Goal: Find specific page/section: Find specific page/section

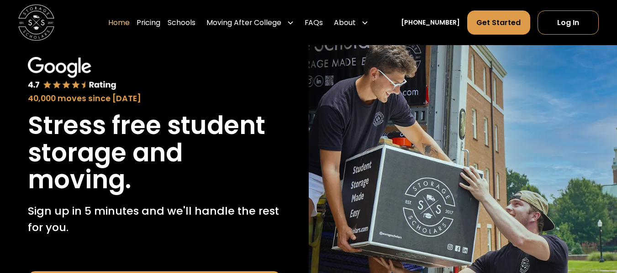
scroll to position [137, 0]
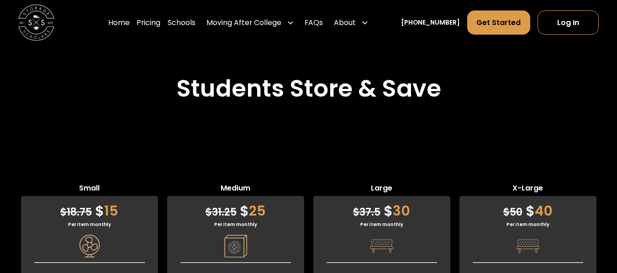
scroll to position [2145, 0]
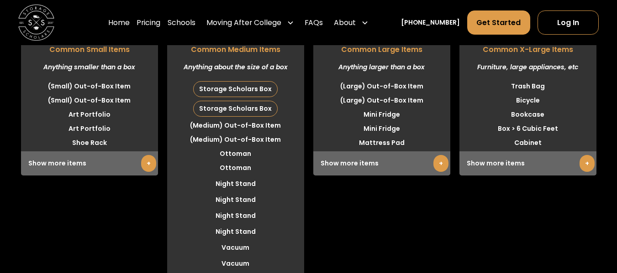
scroll to position [2360, 0]
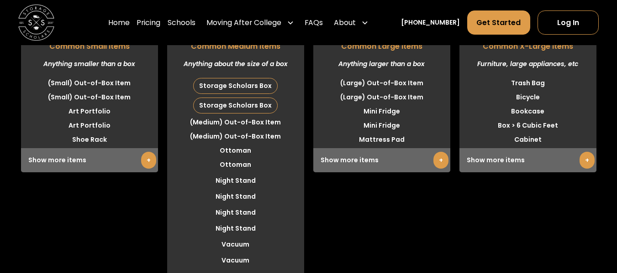
click at [434, 165] on link "+" at bounding box center [440, 160] width 15 height 17
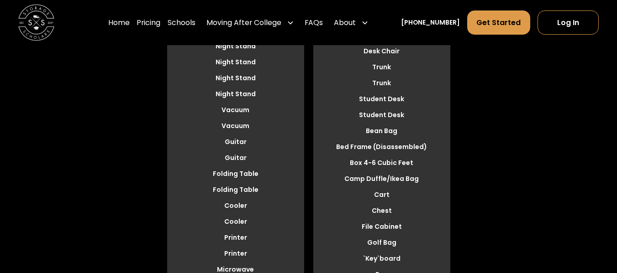
scroll to position [2406, 0]
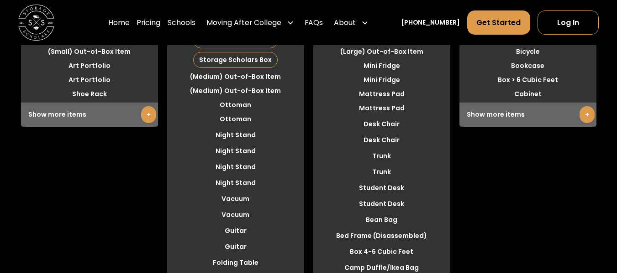
click at [388, 112] on li "Mattress Pad" at bounding box center [381, 108] width 137 height 14
click at [408, 111] on li "Mattress Pad" at bounding box center [381, 108] width 137 height 14
click at [399, 110] on li "Mattress Pad" at bounding box center [381, 108] width 137 height 14
click at [430, 113] on li "Mattress Pad" at bounding box center [381, 108] width 137 height 14
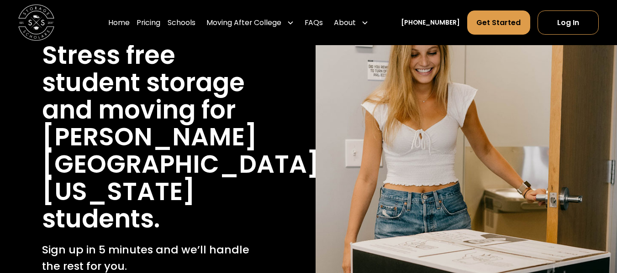
scroll to position [78, 0]
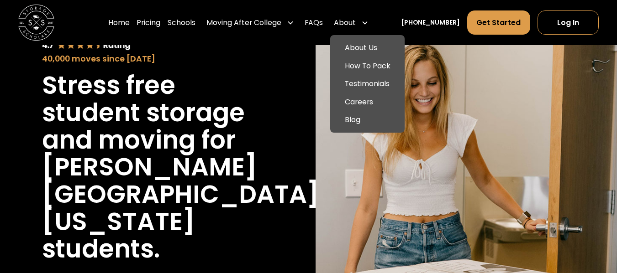
click at [356, 19] on div "About" at bounding box center [345, 22] width 22 height 11
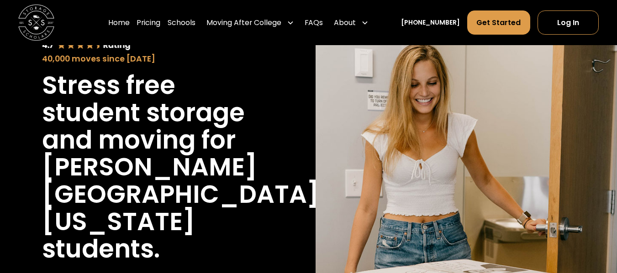
click at [371, 18] on div "About" at bounding box center [351, 22] width 42 height 25
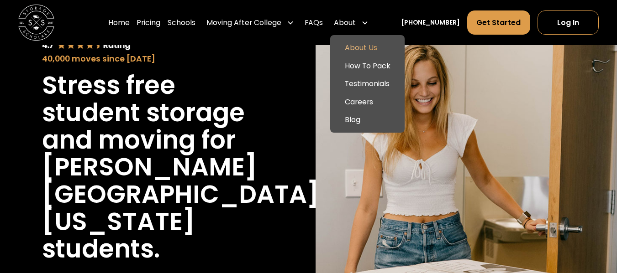
click at [374, 40] on link "About Us" at bounding box center [367, 48] width 67 height 18
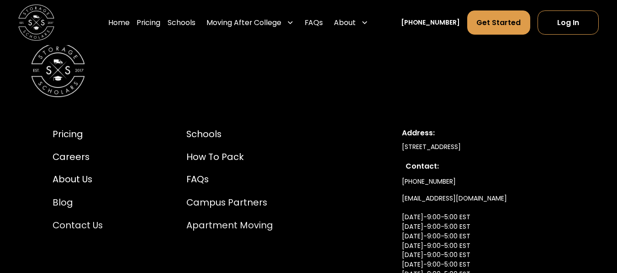
scroll to position [4746, 0]
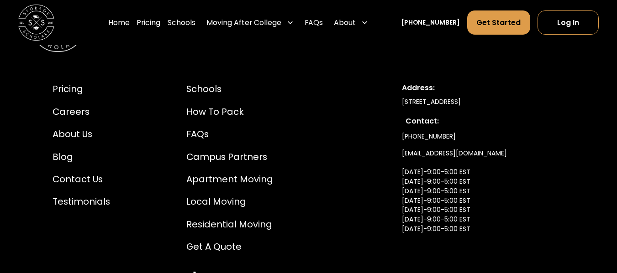
drag, startPoint x: 538, startPoint y: 93, endPoint x: 554, endPoint y: 94, distance: 16.5
click at [554, 97] on div "[STREET_ADDRESS]" at bounding box center [483, 102] width 162 height 10
copy div "27101"
click at [194, 83] on div "Schools" at bounding box center [229, 90] width 87 height 14
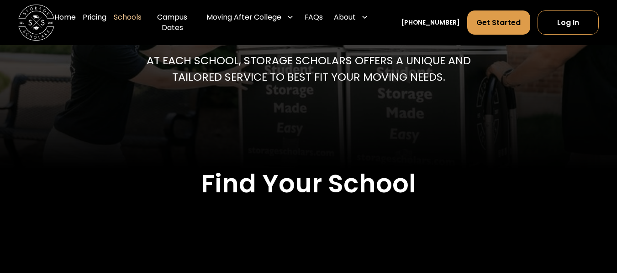
scroll to position [183, 0]
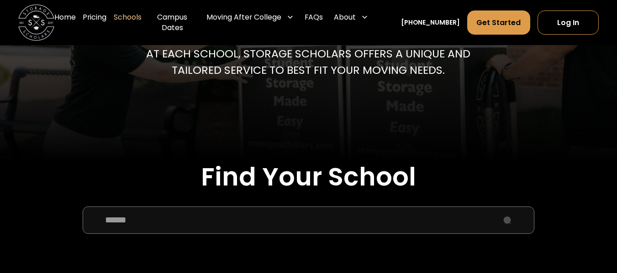
click at [183, 221] on input "School Select Form" at bounding box center [308, 220] width 451 height 27
click at [505, 224] on input "**" at bounding box center [308, 220] width 451 height 27
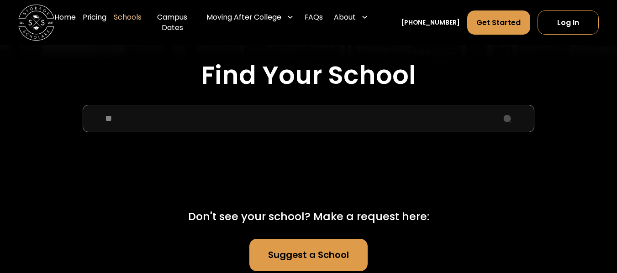
scroll to position [319, 0]
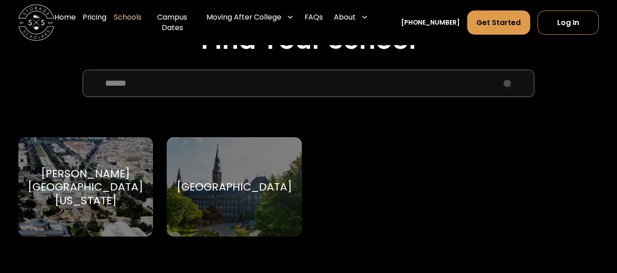
type input "******"
click at [84, 184] on div "George Washington University" at bounding box center [85, 187] width 115 height 41
